Goal: Information Seeking & Learning: Learn about a topic

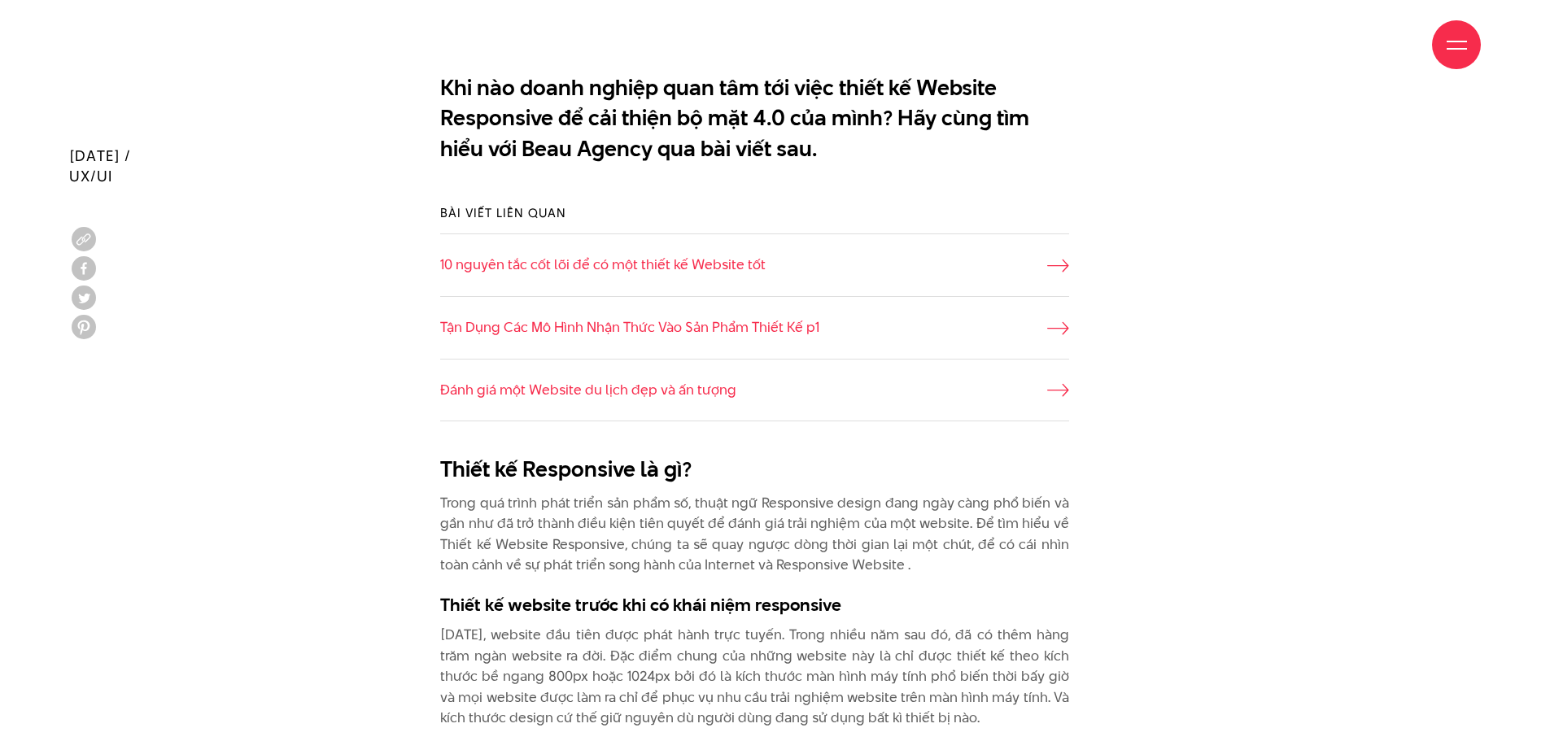
scroll to position [1057, 0]
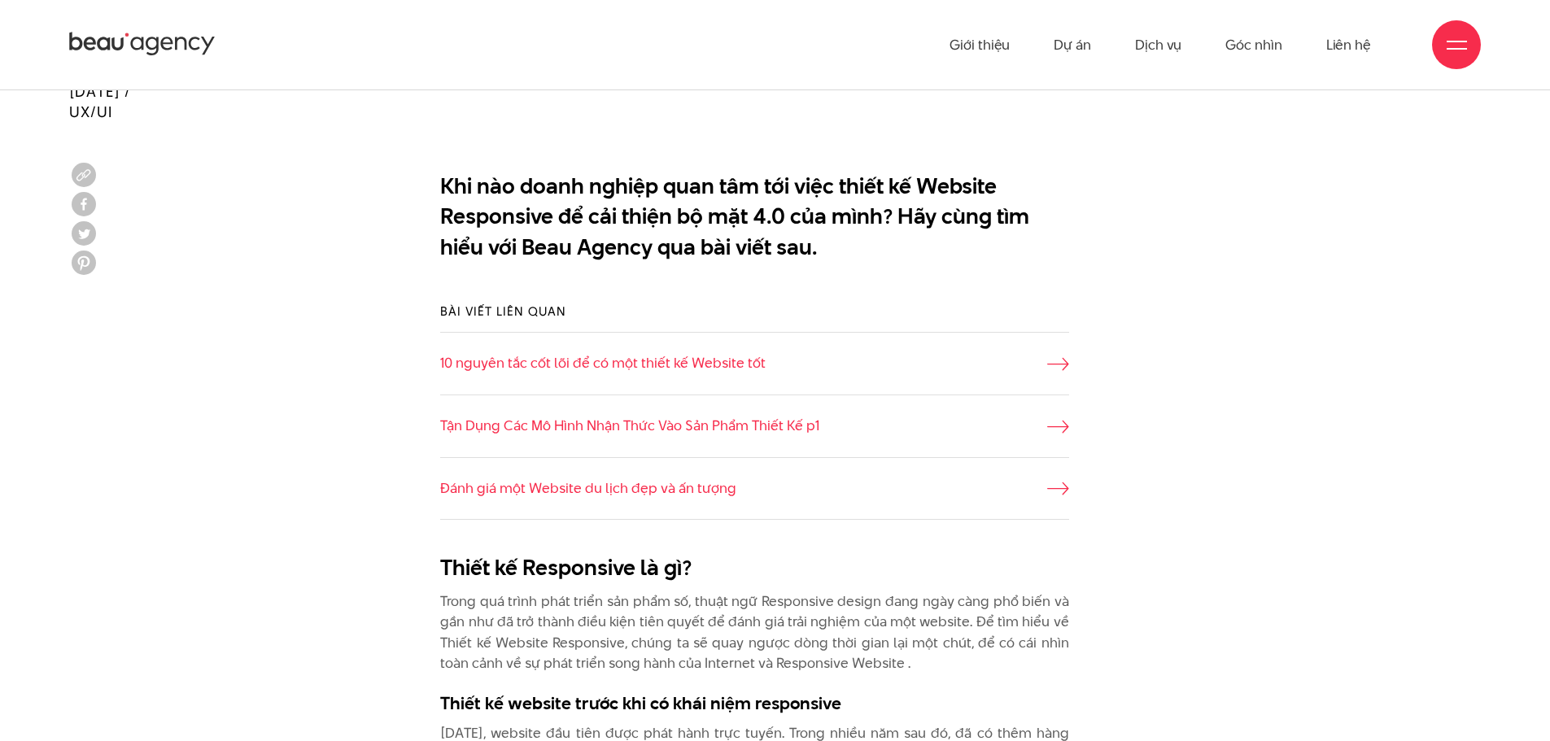
click at [1286, 486] on div "Bài viết liên quan 10 nguyên tắc cốt lõi để có một thiết kế Website tốt Tận Dụn…" at bounding box center [775, 411] width 1452 height 266
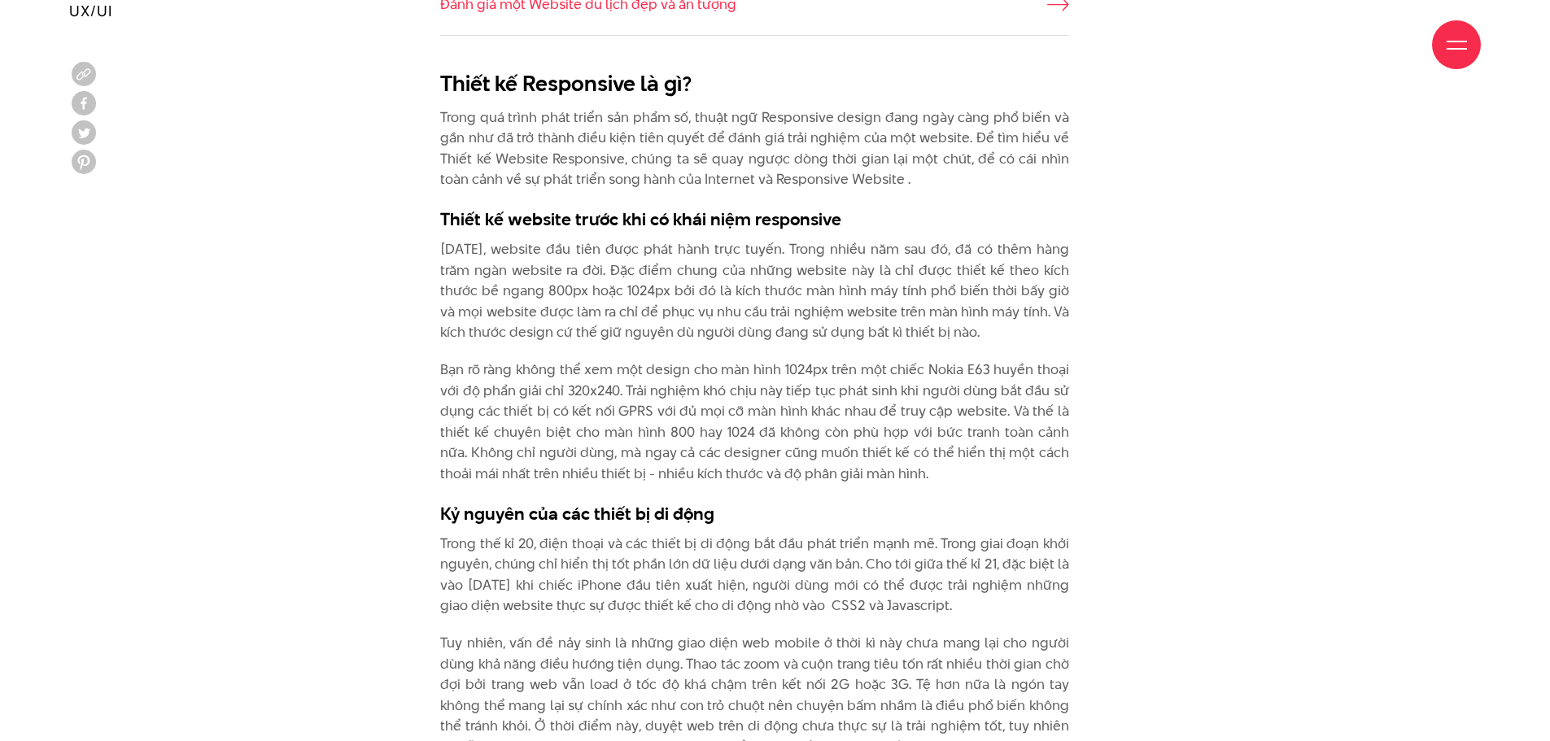
scroll to position [1543, 0]
click at [799, 469] on p "Bạn rõ ràng không thể xem một design cho màn hình 1024px trên một chiếc Nokia E…" at bounding box center [754, 420] width 629 height 125
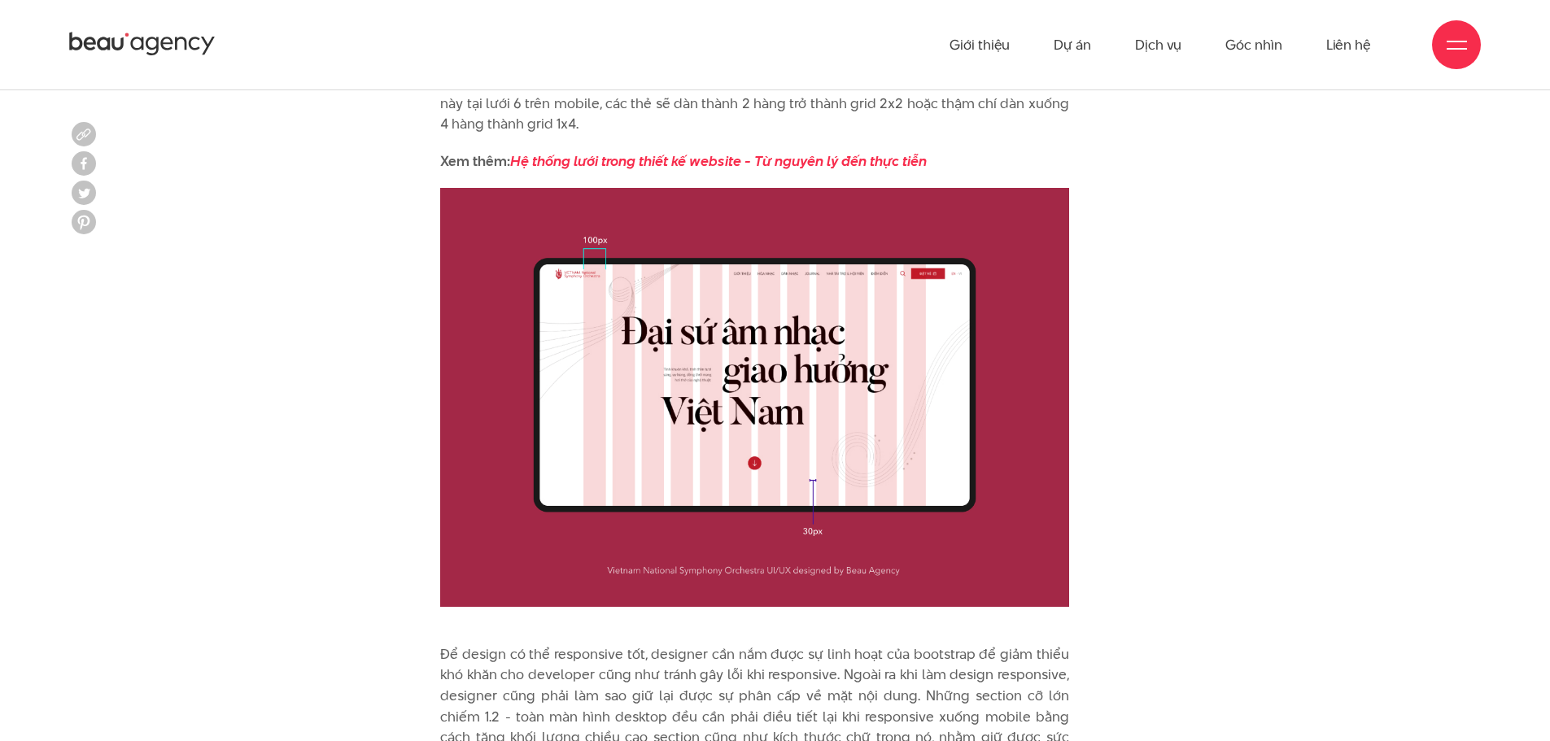
scroll to position [4390, 0]
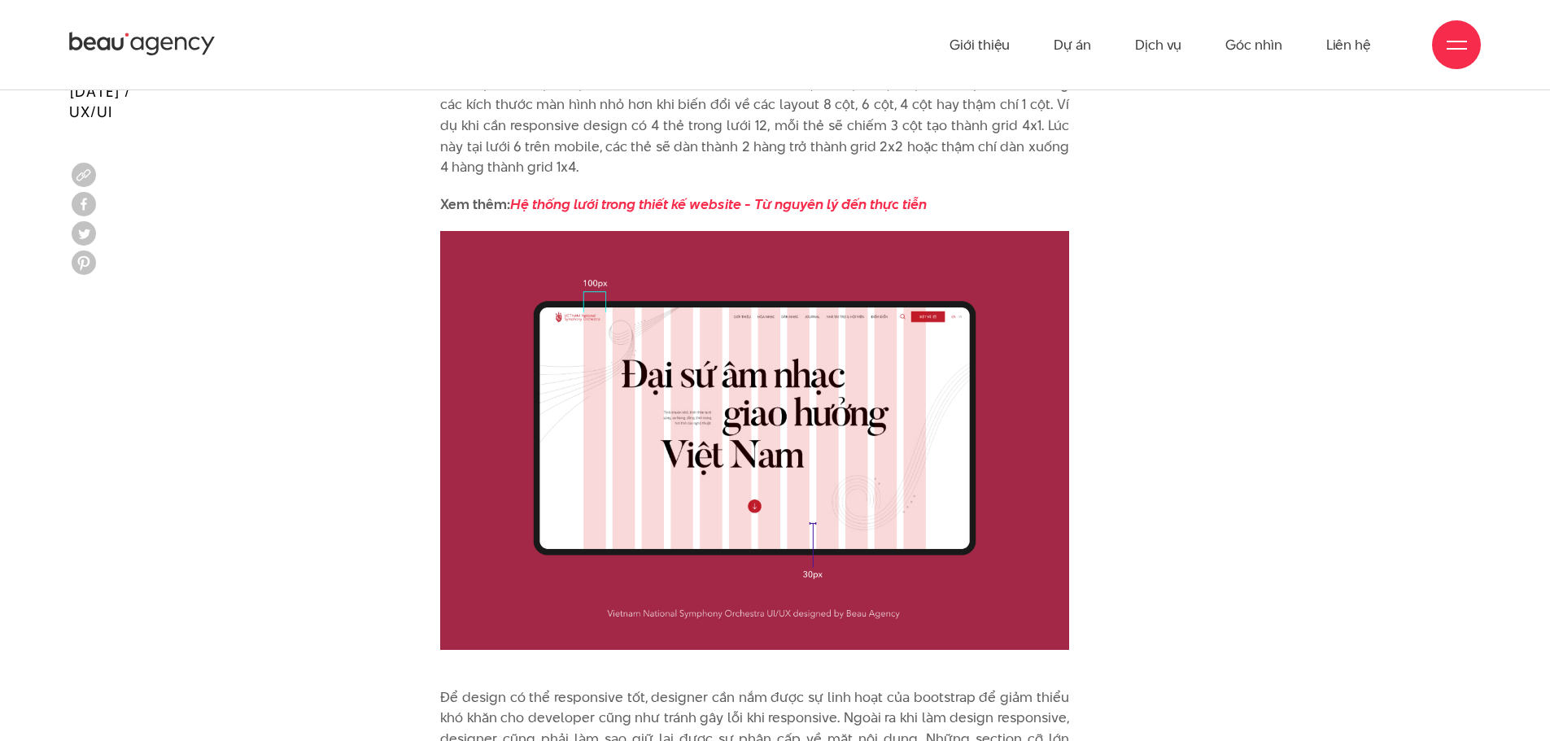
click at [235, 41] on div "Giới thiệu Dự án Dịch vụ Góc nhìn Liên hệ" at bounding box center [774, 44] width 1411 height 89
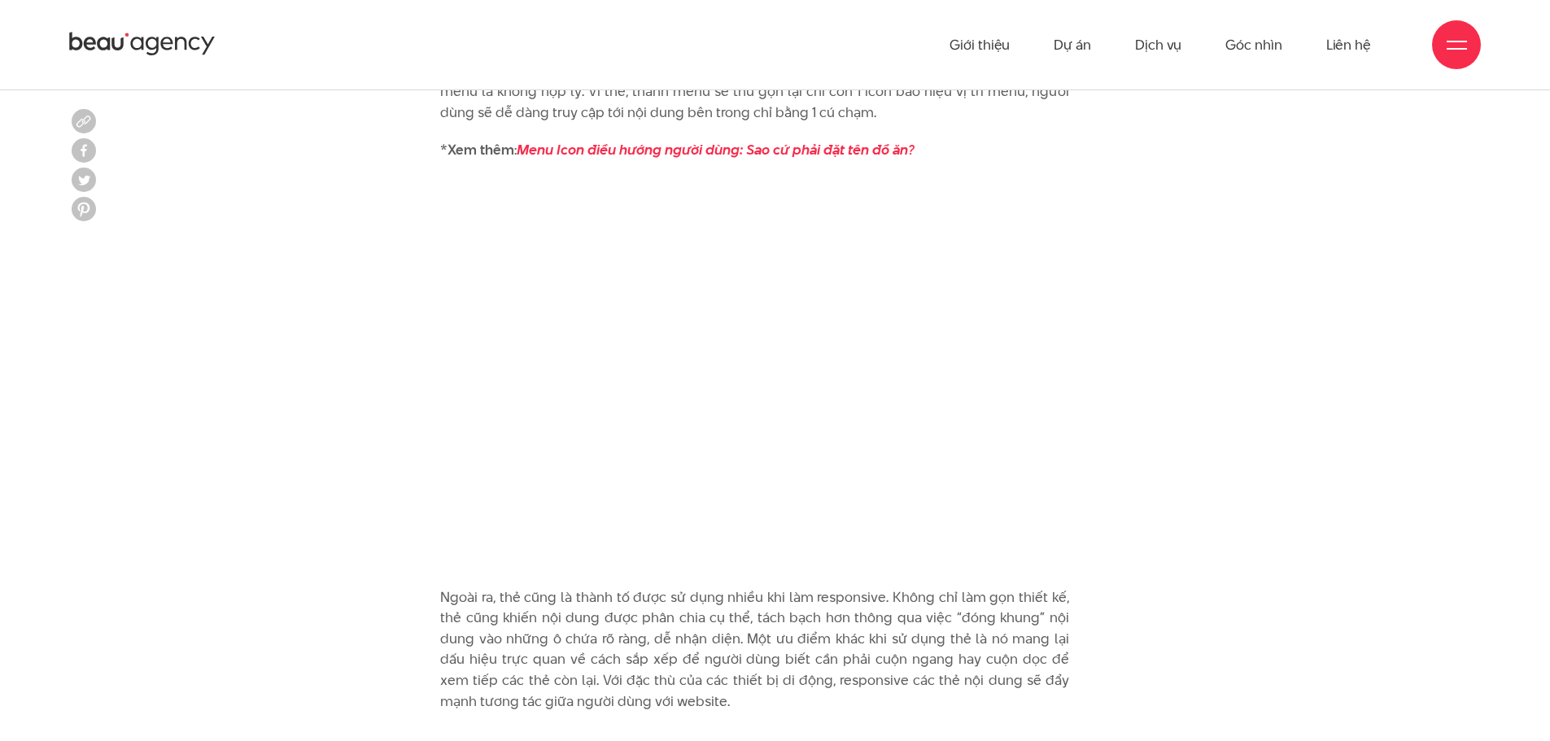
scroll to position [6180, 0]
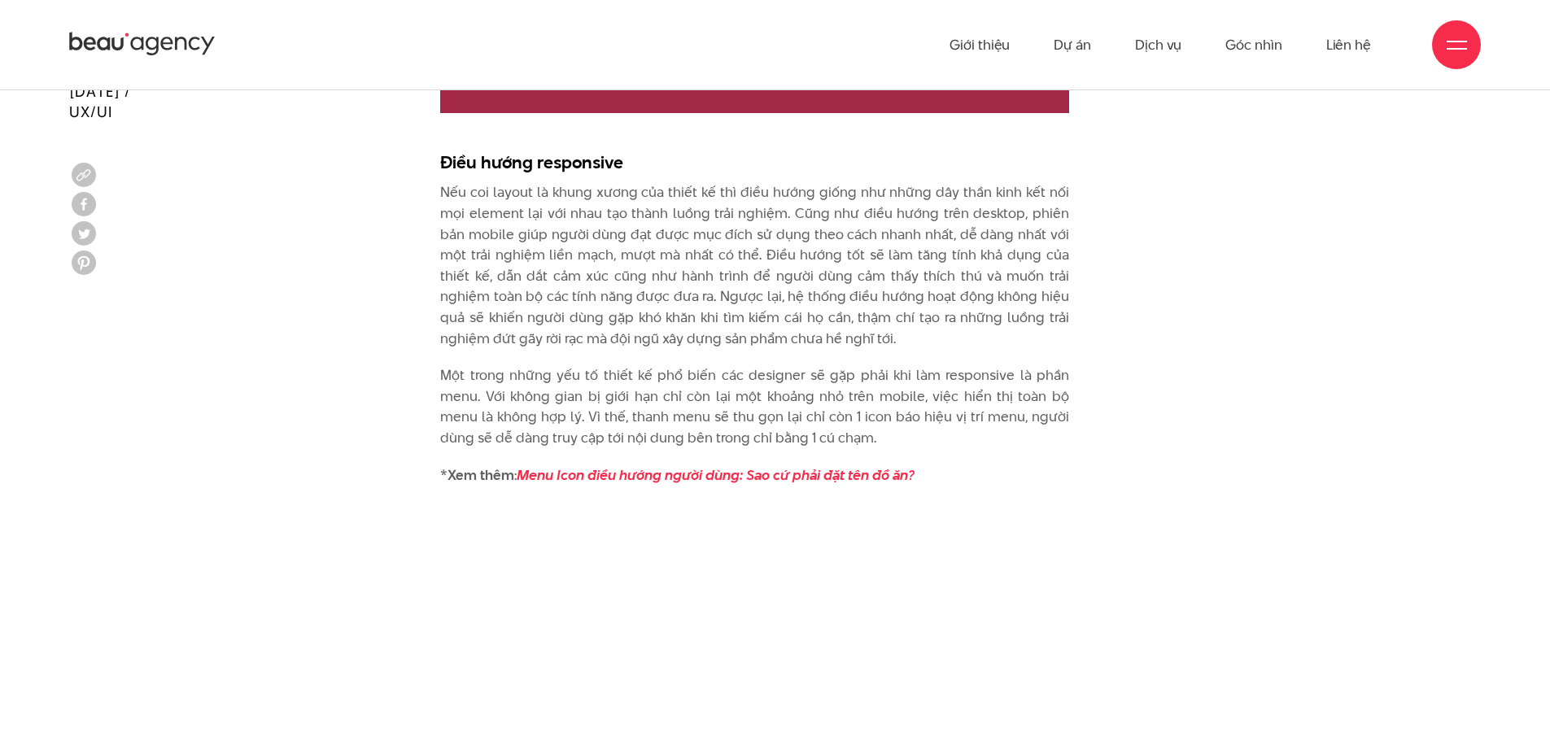
click at [702, 195] on p "Nếu coi layout là khung xương của thiết kế thì điều hướng giống như những dây t…" at bounding box center [754, 265] width 629 height 167
drag, startPoint x: 642, startPoint y: 229, endPoint x: 879, endPoint y: 236, distance: 236.8
click at [879, 236] on p "Nếu coi layout là khung xương của thiết kế thì điều hướng giống như những dây t…" at bounding box center [754, 265] width 629 height 167
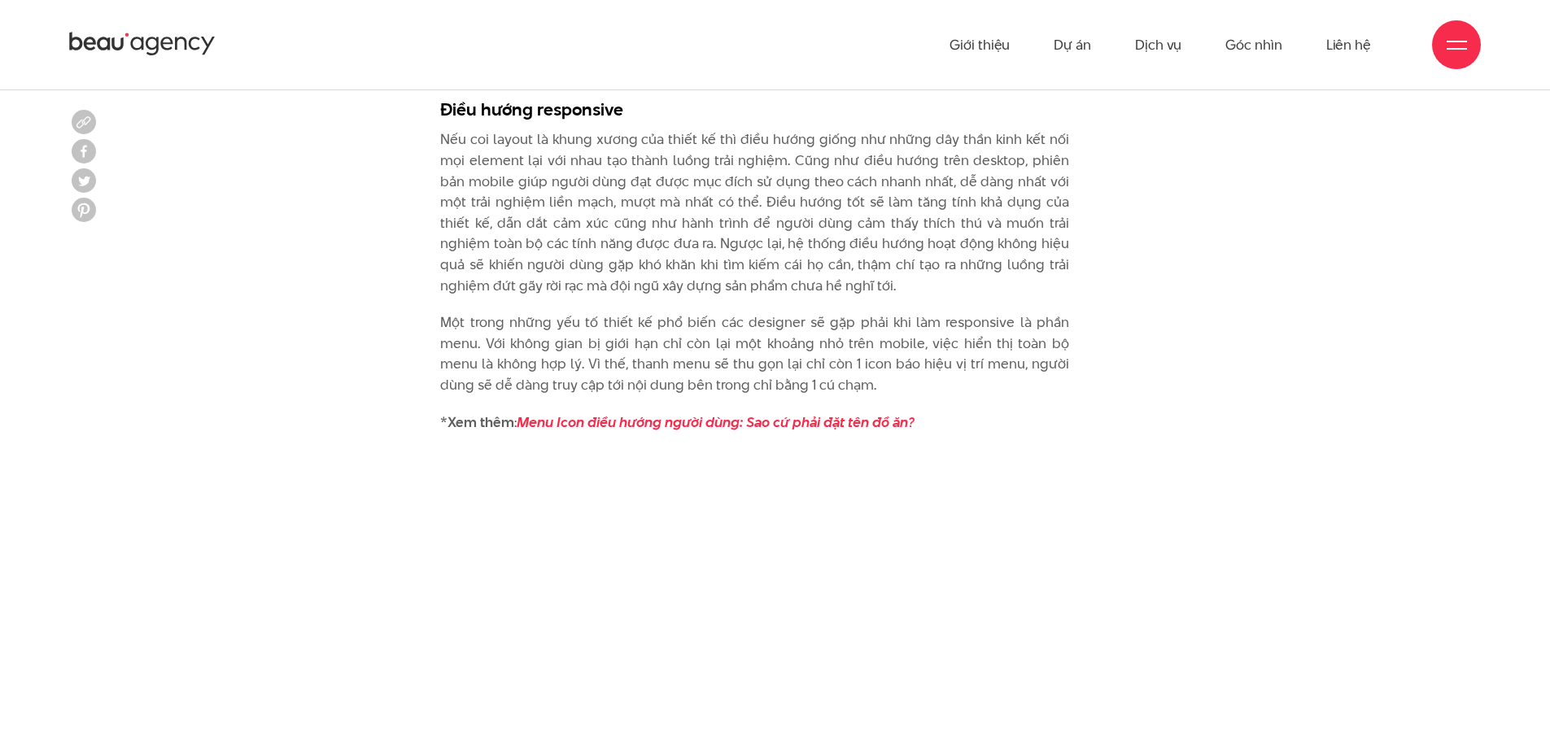
scroll to position [6261, 0]
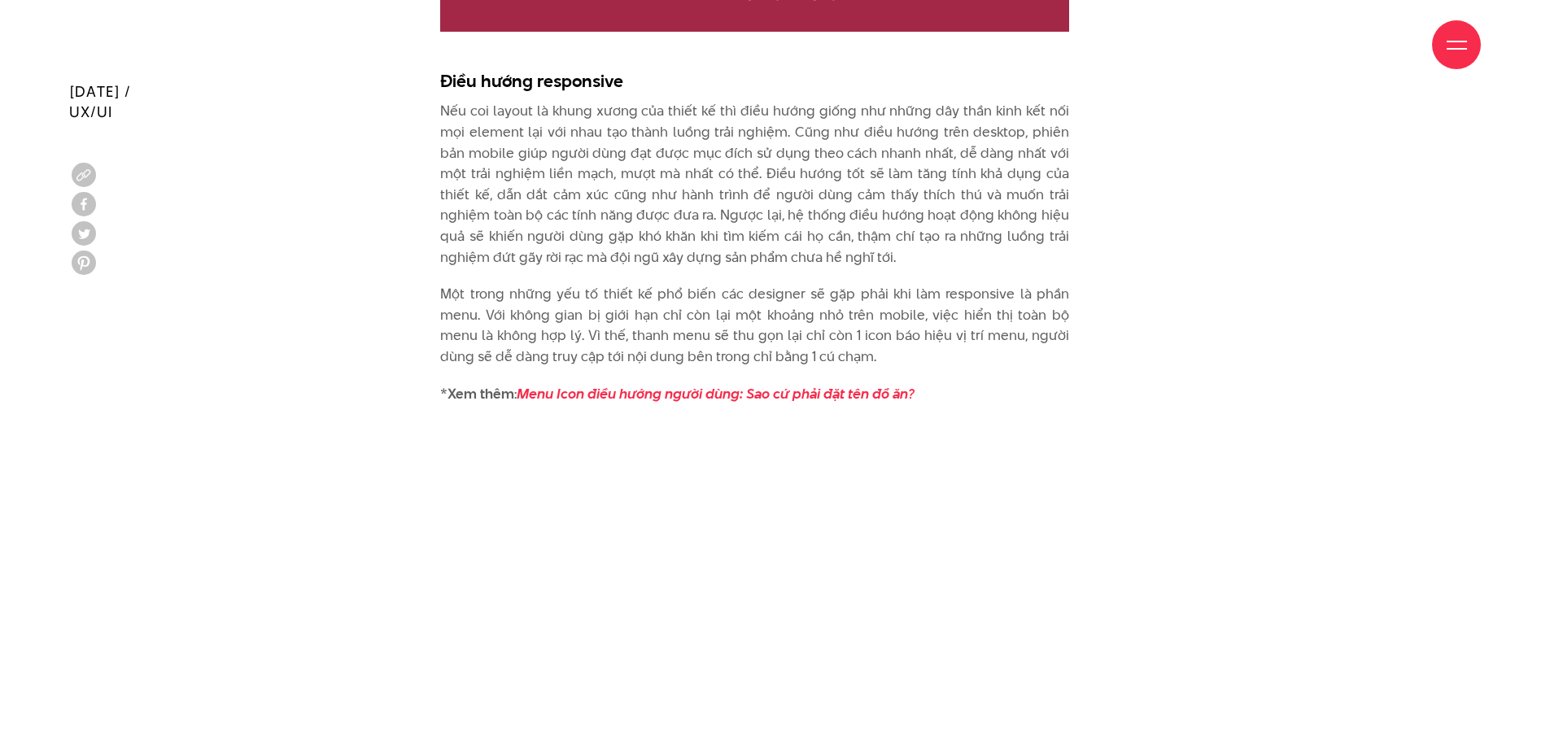
click at [713, 181] on p "Nếu coi layout là khung xương của thiết kế thì điều hướng giống như những dây t…" at bounding box center [754, 184] width 629 height 167
click at [540, 204] on p "Nếu coi layout là khung xương của thiết kế thì điều hướng giống như những dây t…" at bounding box center [754, 184] width 629 height 167
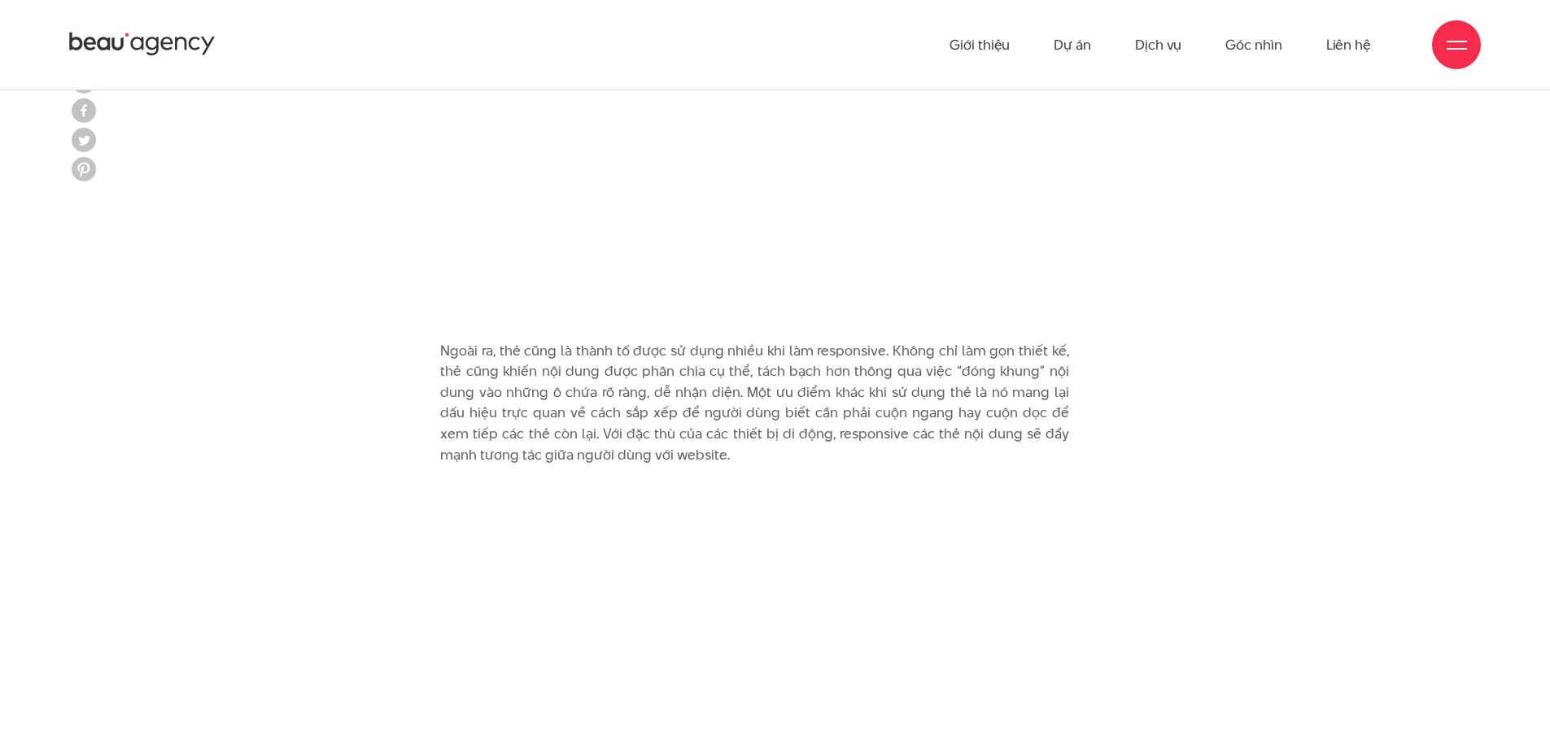
scroll to position [6586, 0]
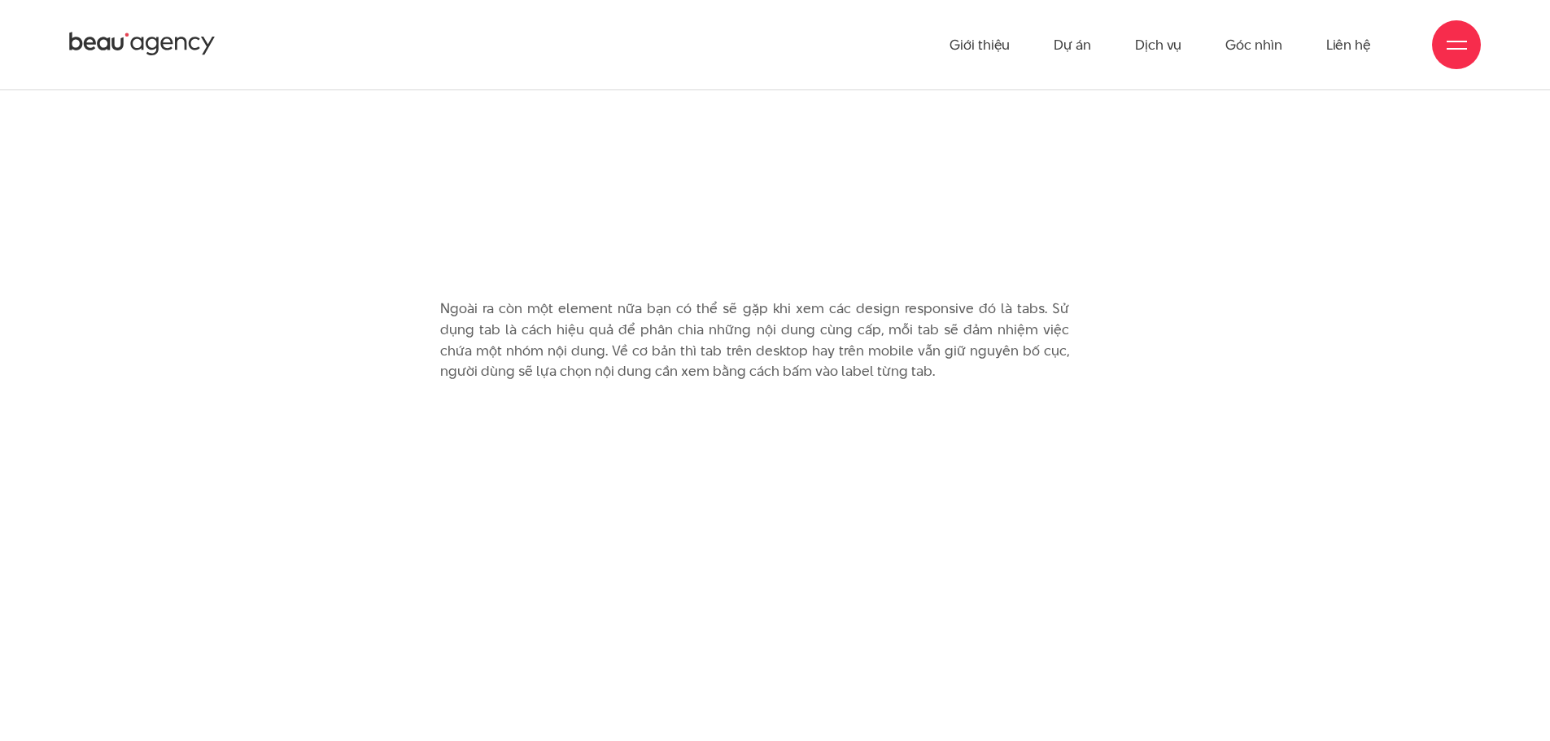
scroll to position [7156, 0]
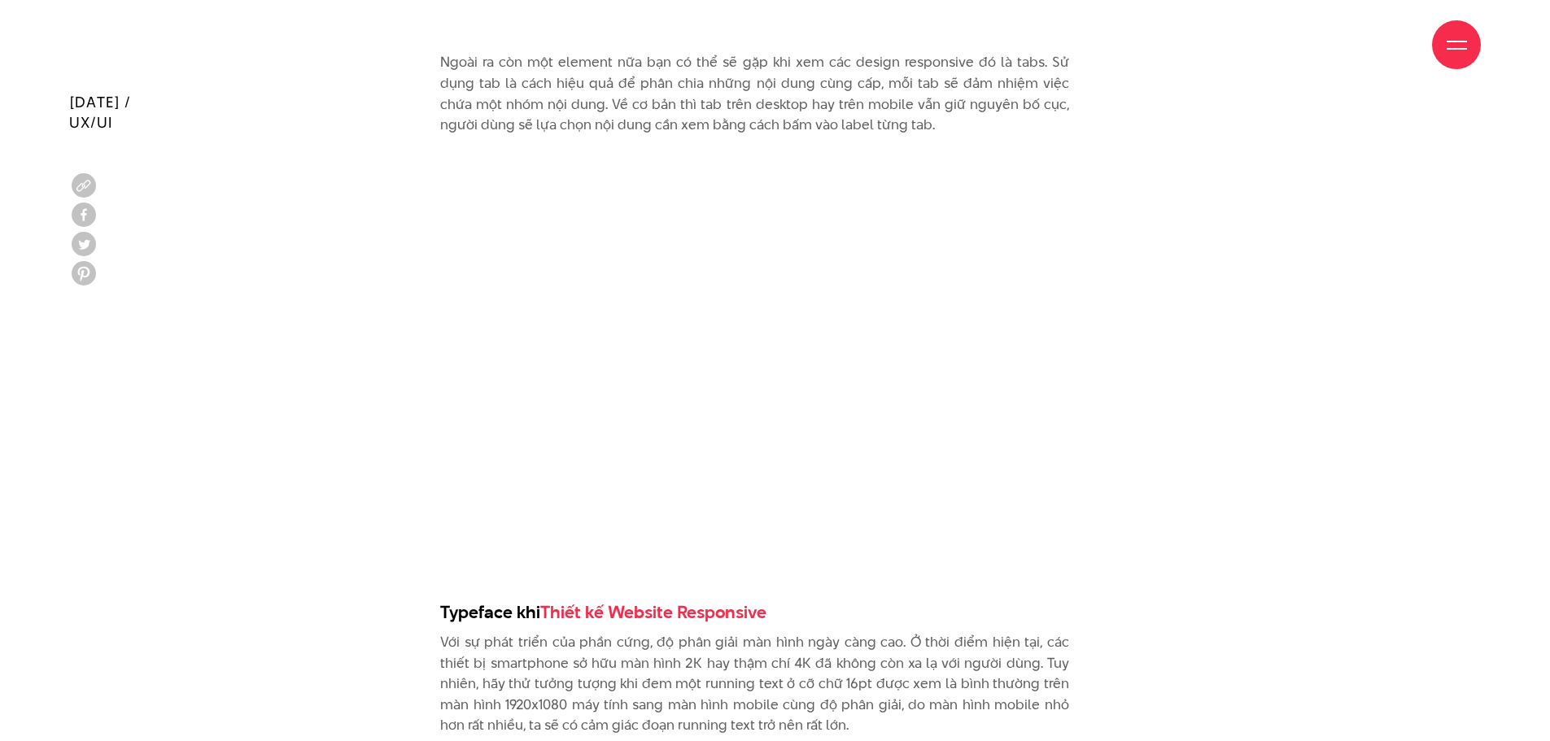
scroll to position [7644, 0]
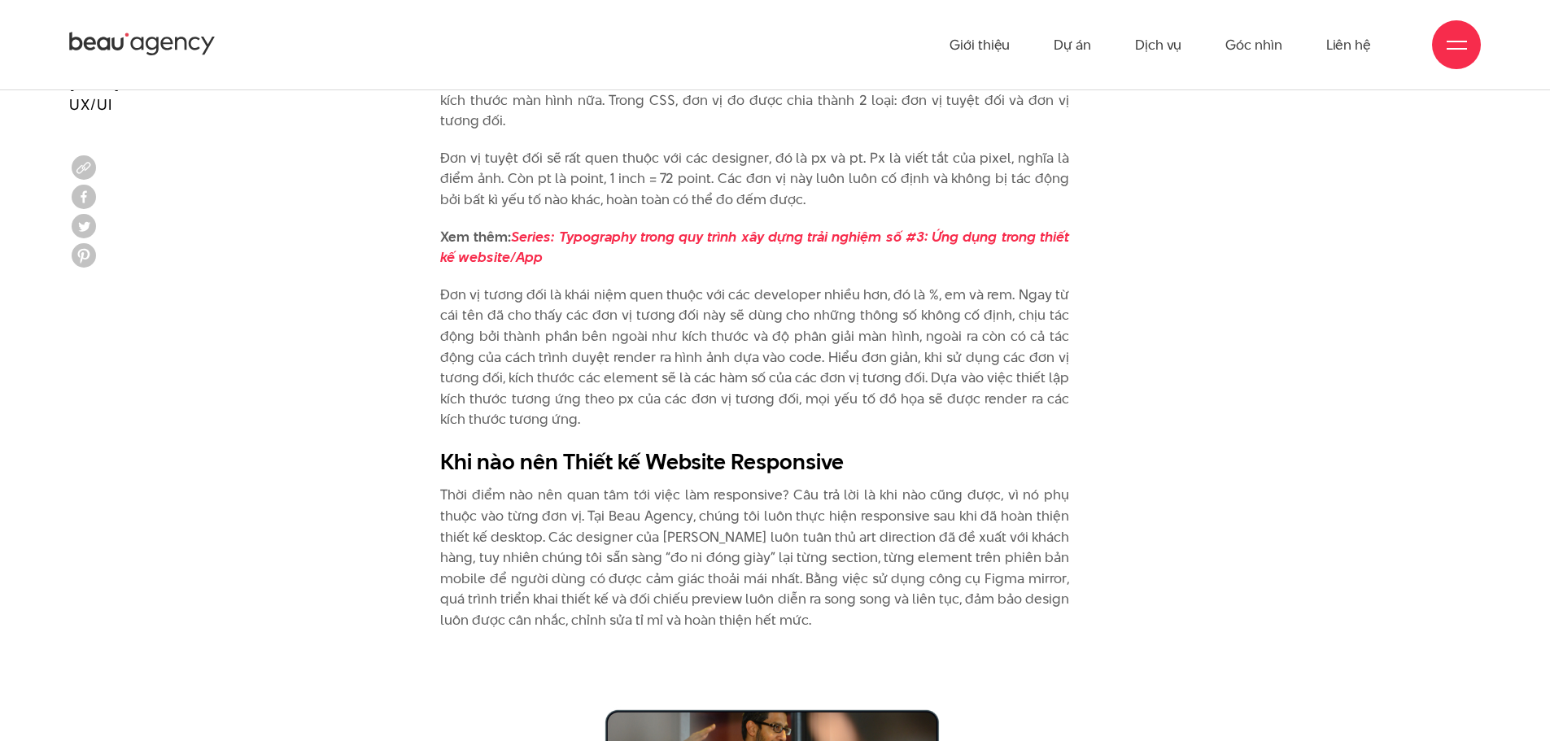
scroll to position [8295, 0]
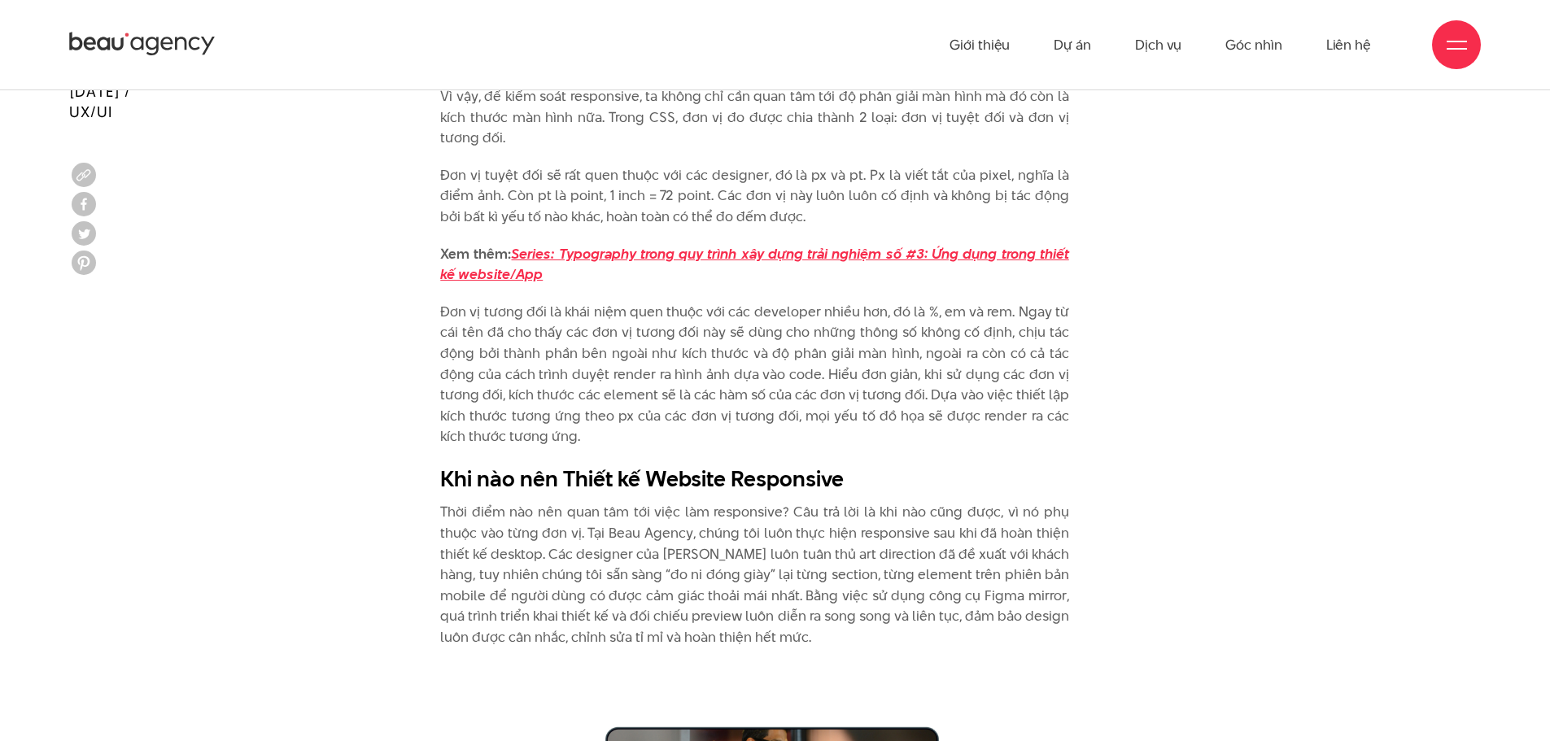
click at [810, 249] on em "Series: Typography trong quy trình xây dựng trải nghiệm số #3: Ứng dụng trong t…" at bounding box center [754, 264] width 629 height 41
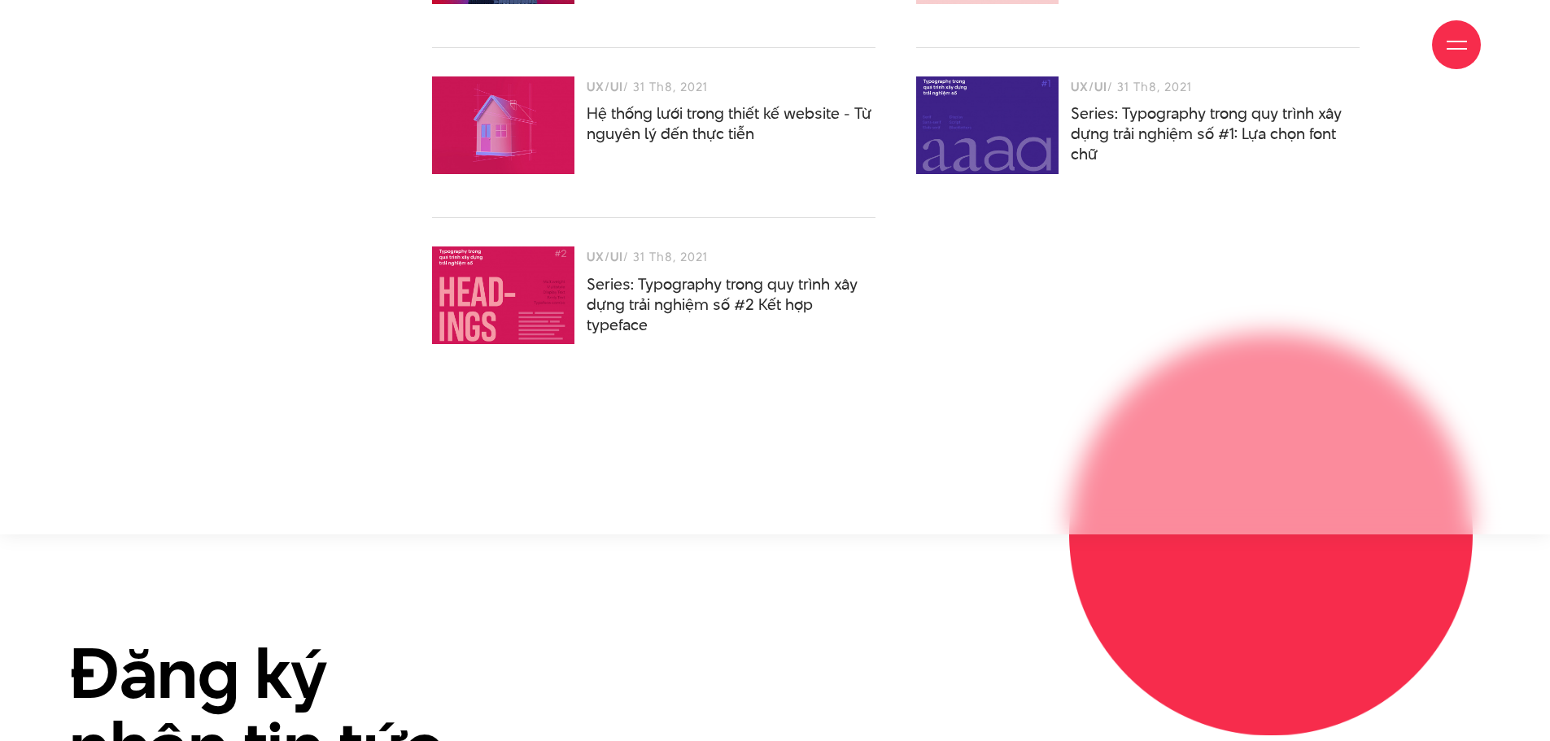
scroll to position [6242, 0]
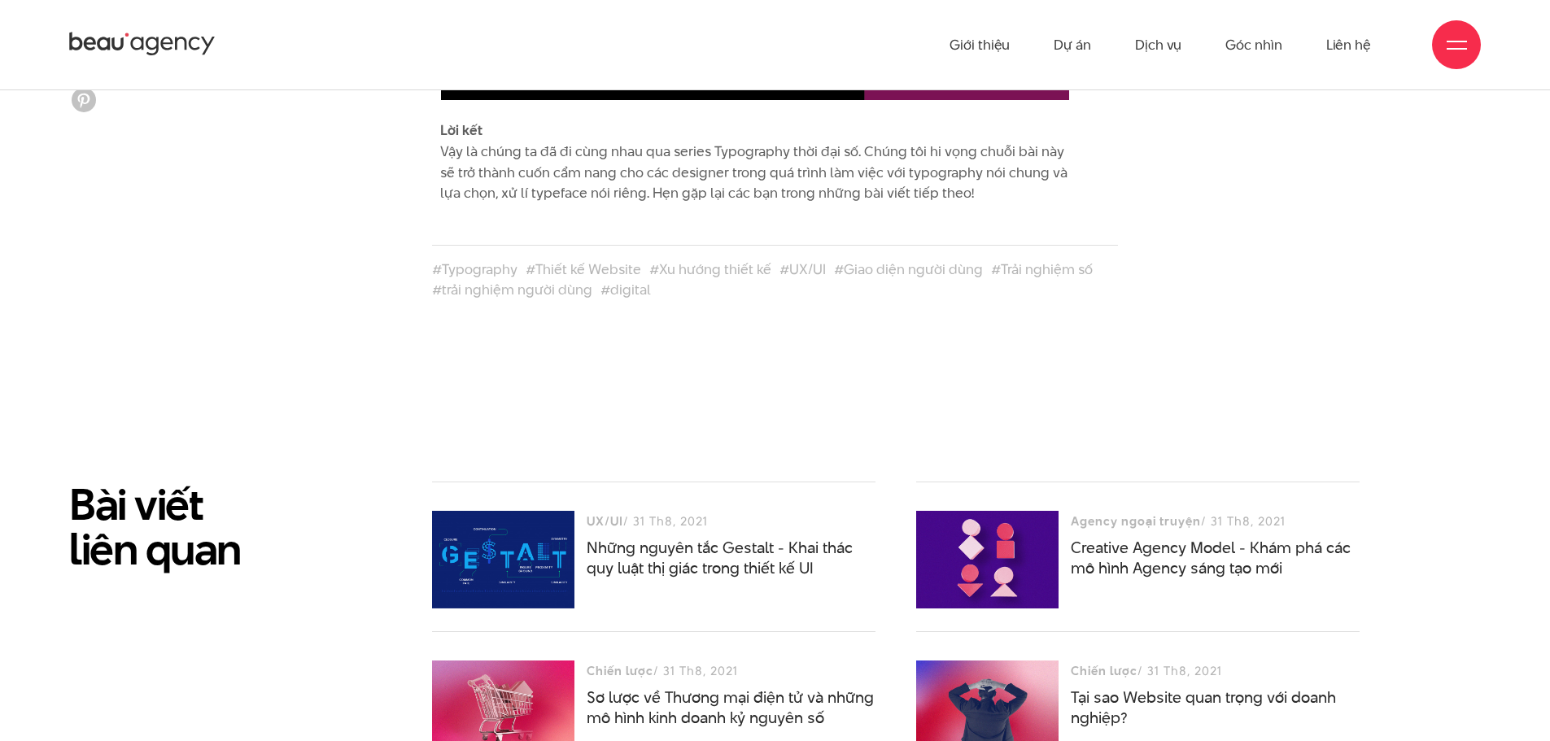
scroll to position [5103, 0]
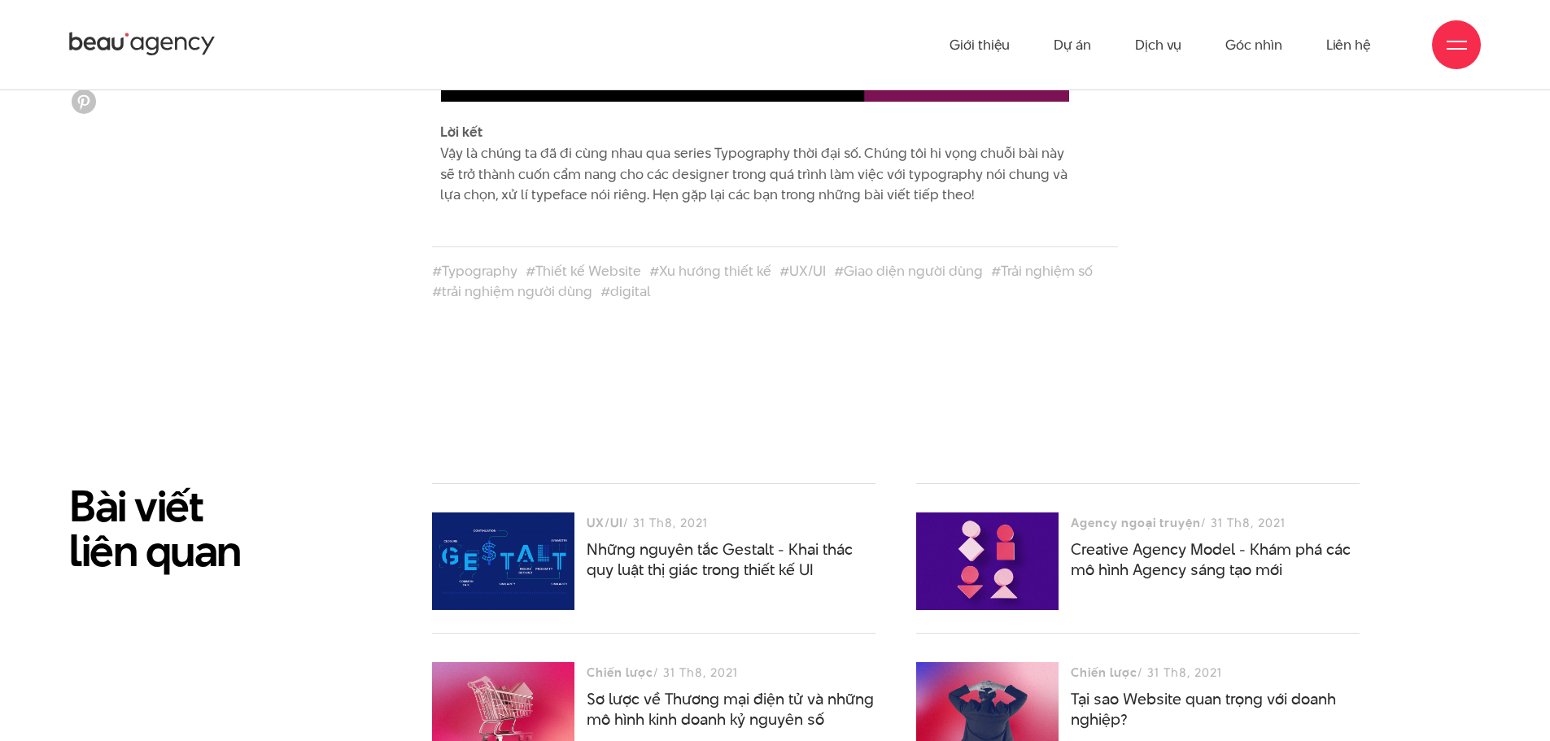
click at [1188, 301] on div "#Typography #Thiết kế Website #Xu hướng thiết kế #UX/UI #Giao diện người dùng #…" at bounding box center [775, 263] width 1452 height 82
drag, startPoint x: 1358, startPoint y: 198, endPoint x: 1381, endPoint y: 150, distance: 53.1
click at [1358, 198] on div "Lời kết Vậy là chúng ta đã đi cùng nhau qua series Typography thời đại số. Chún…" at bounding box center [775, 171] width 1452 height 99
